Goal: Task Accomplishment & Management: Manage account settings

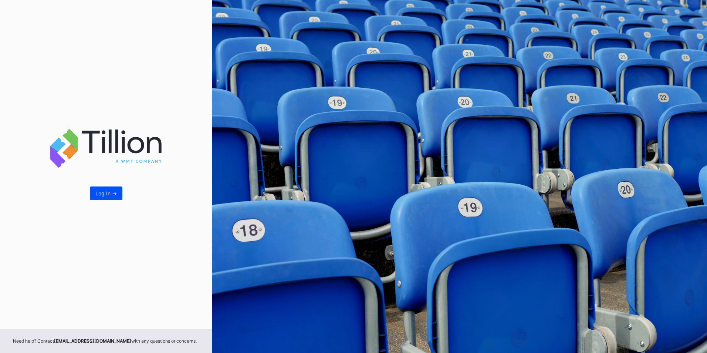
click at [113, 191] on div "Log In ->" at bounding box center [105, 193] width 21 height 6
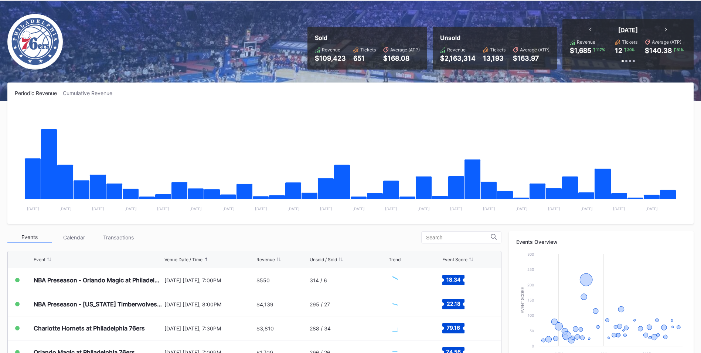
scroll to position [74, 0]
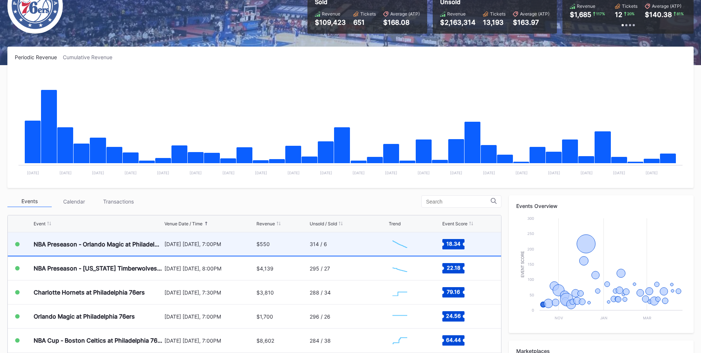
click at [333, 250] on div "314 / 6" at bounding box center [348, 243] width 77 height 23
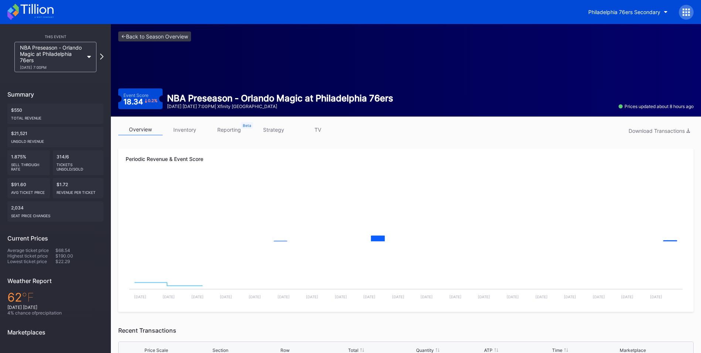
click at [189, 126] on link "inventory" at bounding box center [185, 129] width 44 height 11
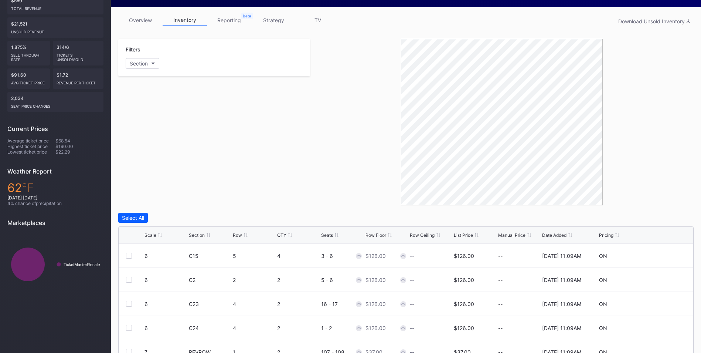
scroll to position [111, 0]
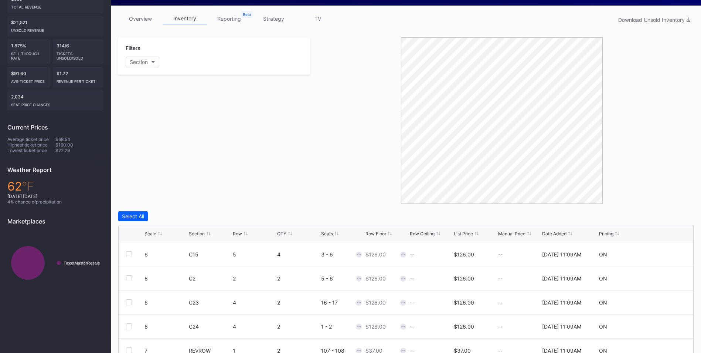
click at [150, 234] on div "Scale" at bounding box center [151, 234] width 12 height 6
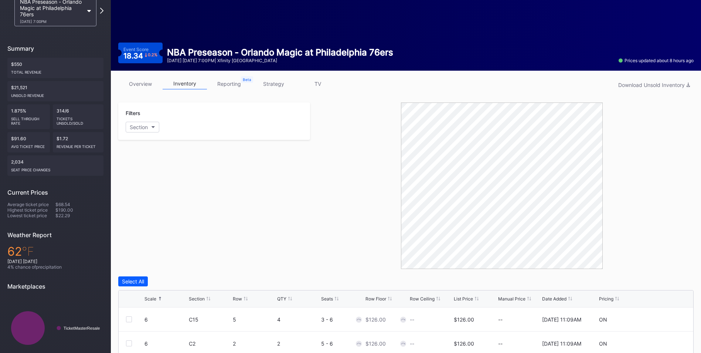
scroll to position [10, 0]
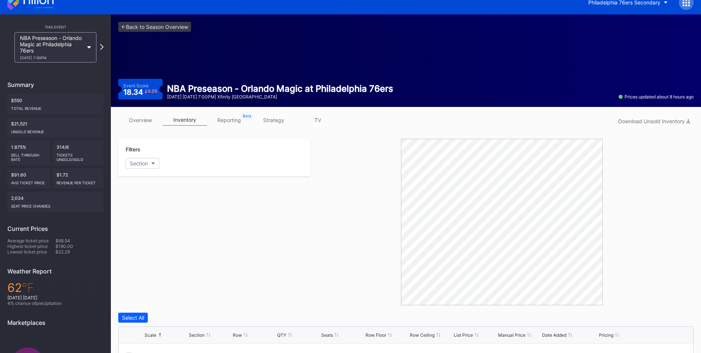
click at [148, 21] on div "<- Back to Season Overview Event Score 18.34 0.2 % NBA Preseason - Orlando Magi…" at bounding box center [406, 60] width 590 height 92
click at [152, 26] on link "<- Back to Season Overview" at bounding box center [154, 27] width 73 height 10
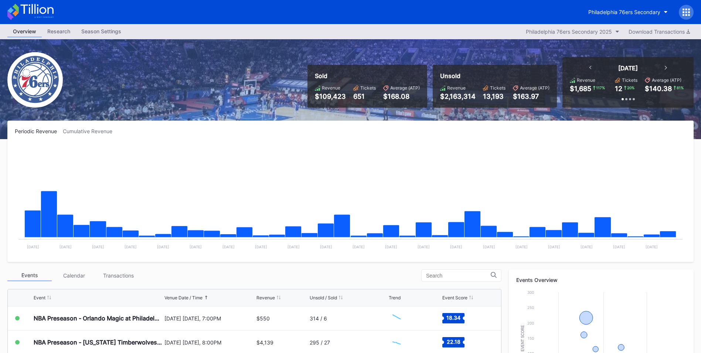
click at [692, 8] on div at bounding box center [686, 12] width 15 height 15
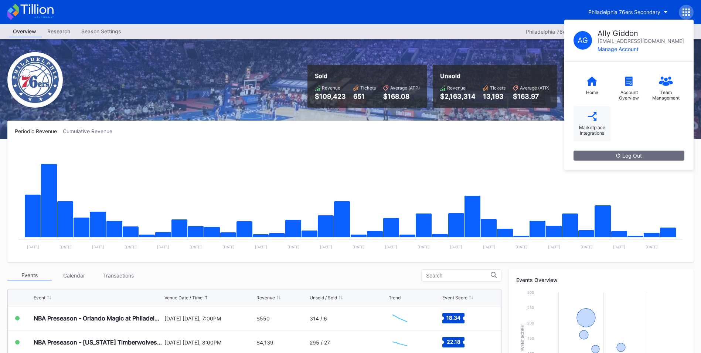
click at [586, 131] on div "Marketplace Integrations" at bounding box center [592, 130] width 30 height 11
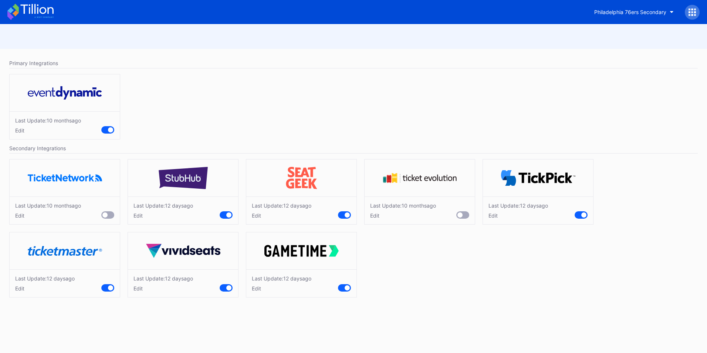
click at [108, 289] on div at bounding box center [107, 287] width 13 height 7
click at [20, 287] on div "Edit" at bounding box center [45, 288] width 60 height 6
click at [105, 319] on div "Save" at bounding box center [108, 321] width 12 height 6
